Goal: Task Accomplishment & Management: Manage account settings

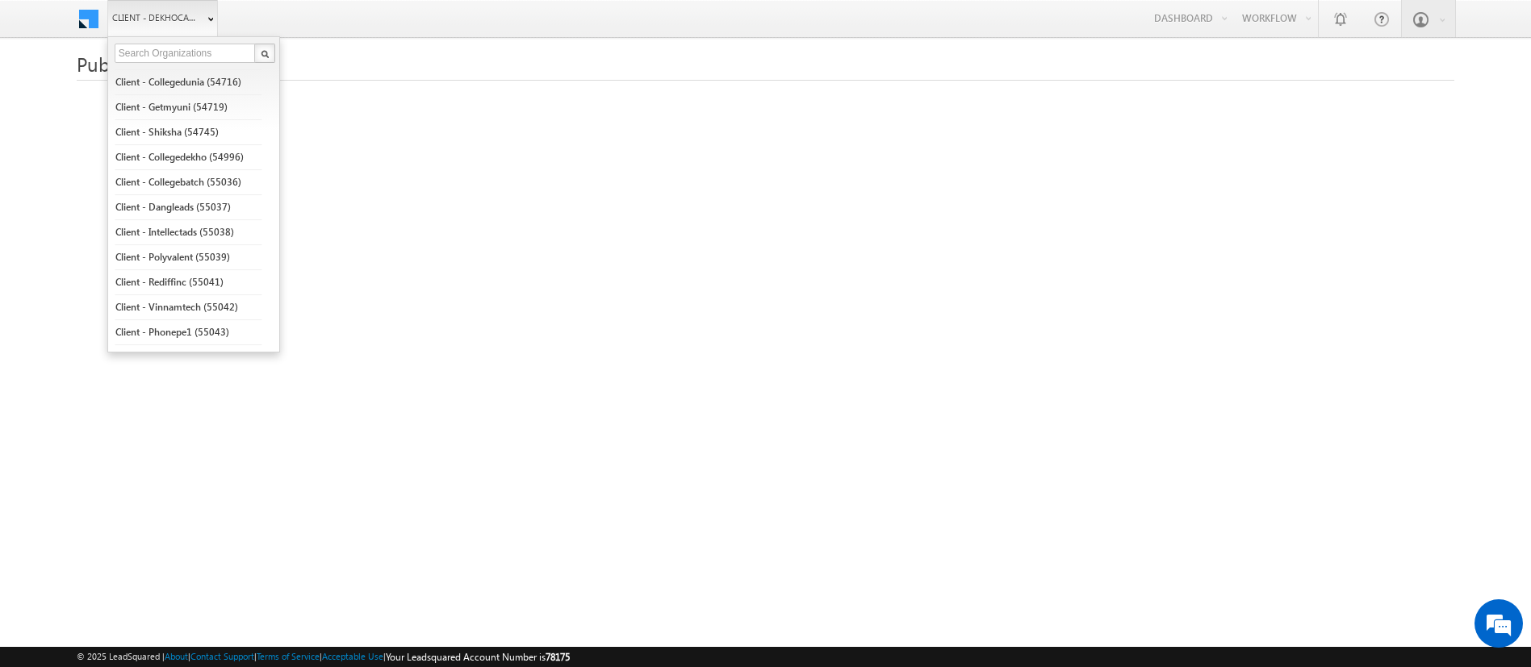
click at [170, 12] on span "Client - dekhocampus (78175)" at bounding box center [154, 18] width 85 height 16
